Goal: Task Accomplishment & Management: Complete application form

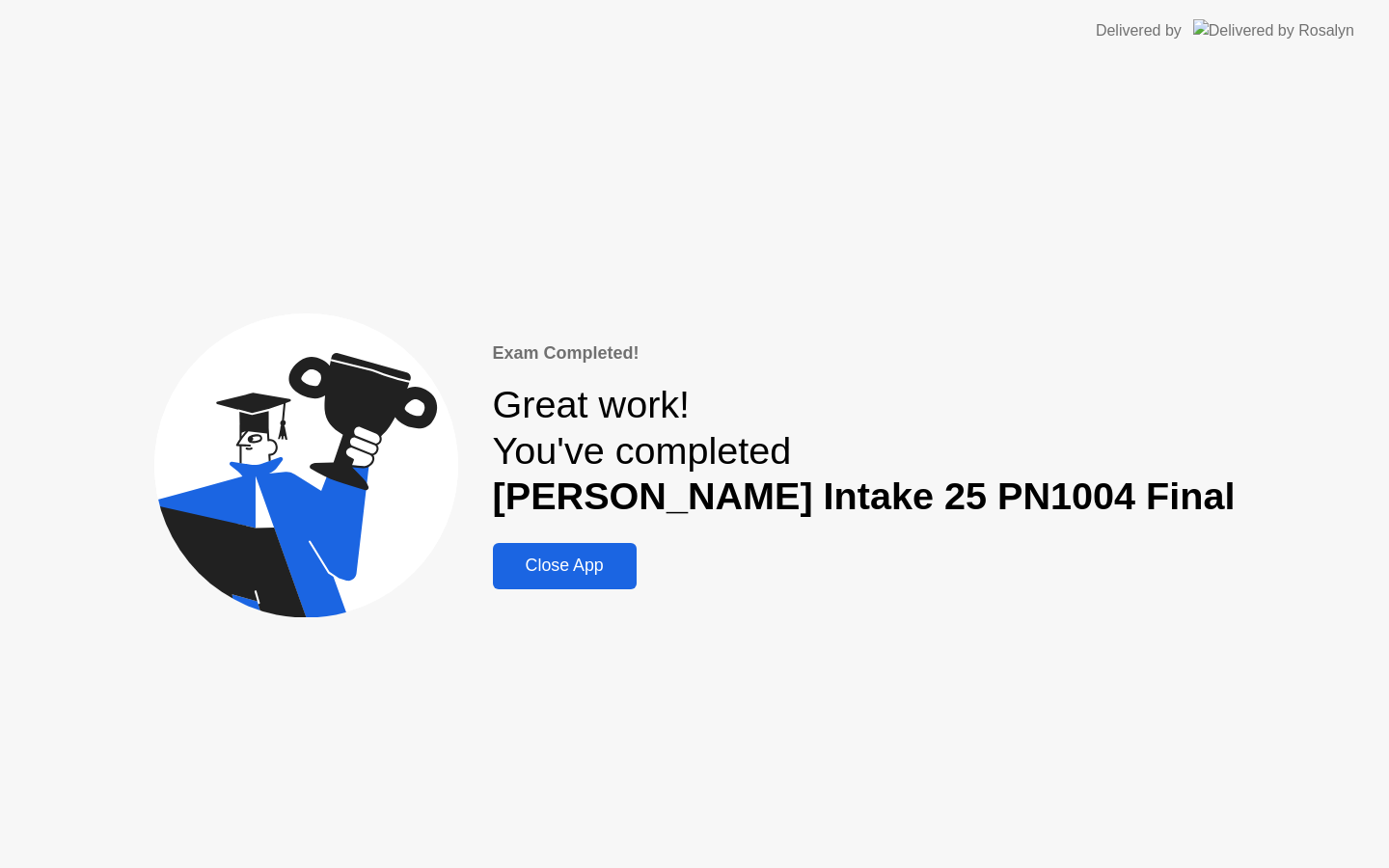
click at [589, 569] on div "Close App" at bounding box center [564, 565] width 132 height 21
